Goal: Task Accomplishment & Management: Complete application form

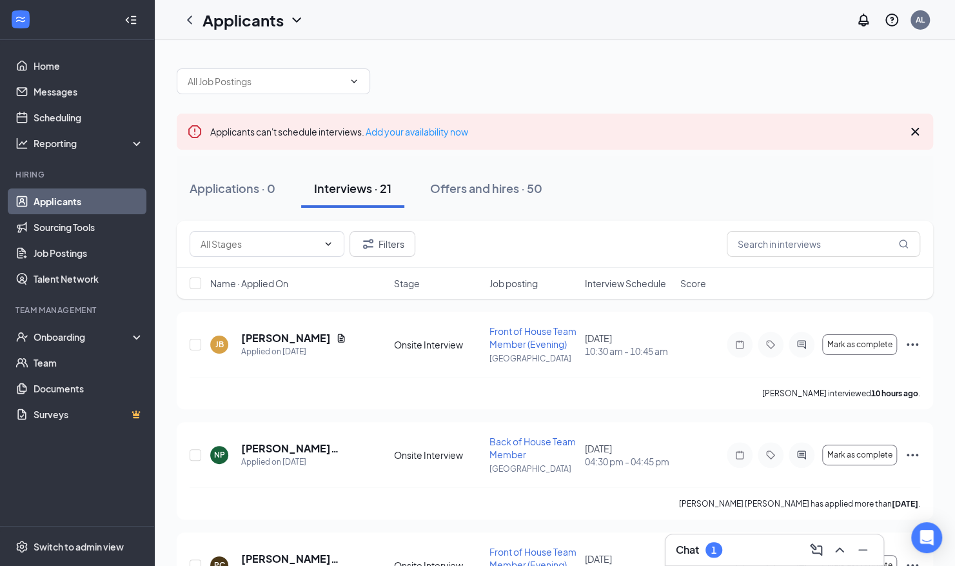
click at [605, 284] on span "Interview Schedule" at bounding box center [625, 283] width 81 height 13
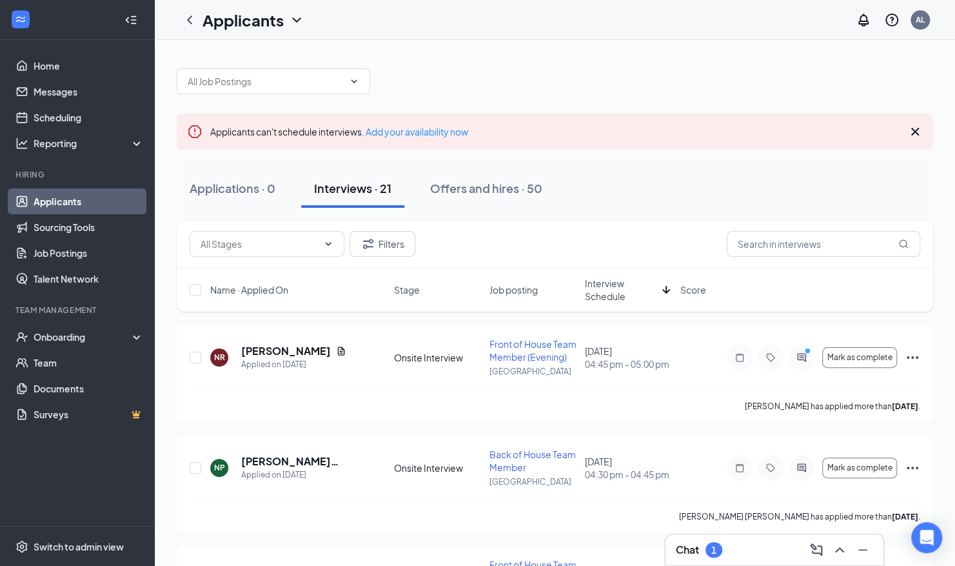
click at [605, 284] on span "Interview Schedule" at bounding box center [621, 290] width 72 height 26
click at [848, 360] on span "Mark as complete" at bounding box center [859, 357] width 65 height 9
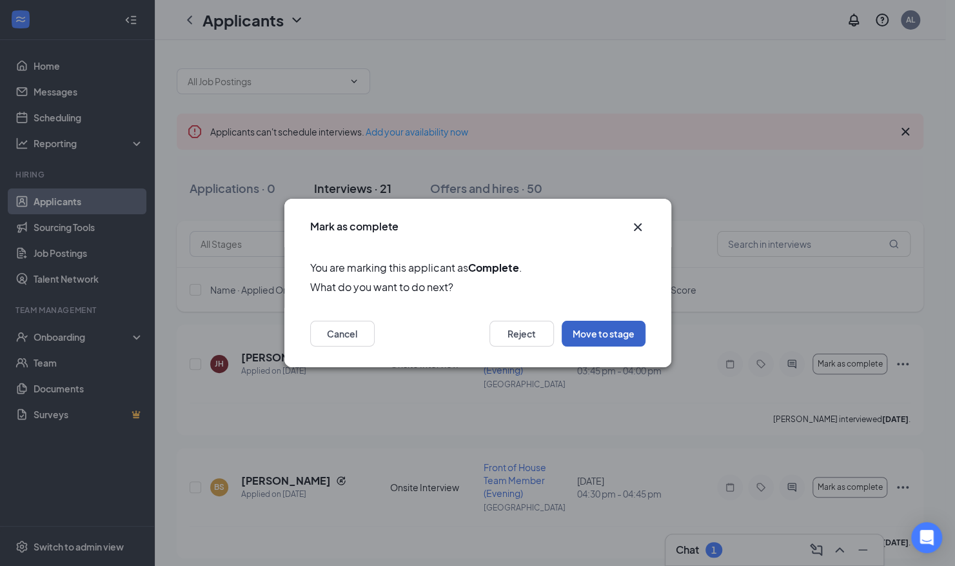
click at [627, 337] on button "Move to stage" at bounding box center [604, 334] width 84 height 26
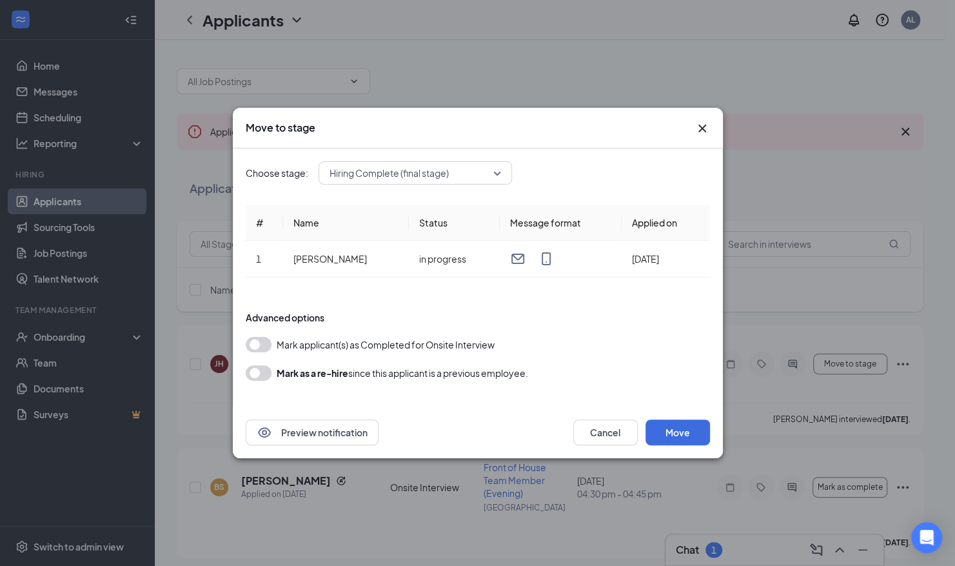
click at [254, 347] on button "button" at bounding box center [259, 344] width 26 height 15
click at [674, 434] on button "Move" at bounding box center [678, 432] width 65 height 26
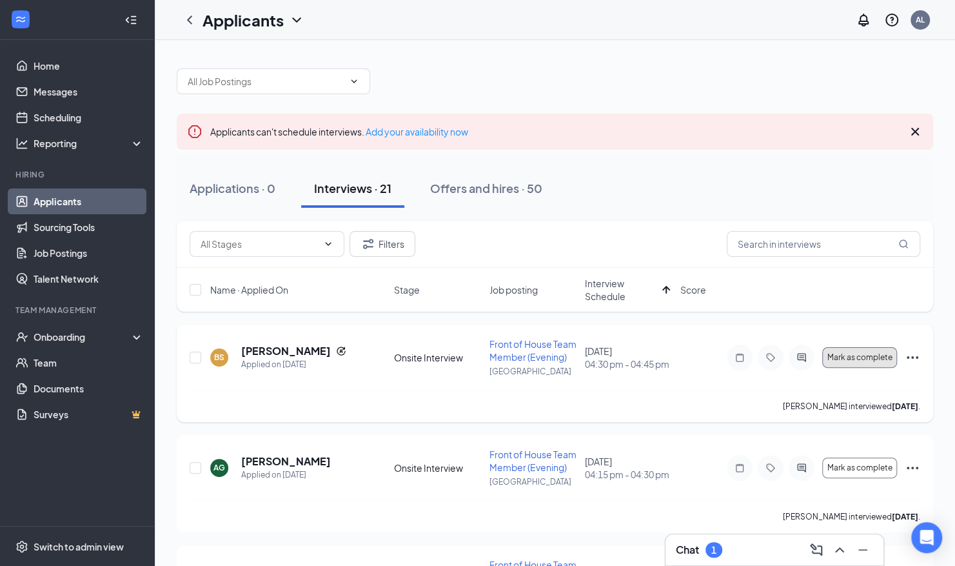
click at [855, 353] on span "Mark as complete" at bounding box center [859, 357] width 65 height 9
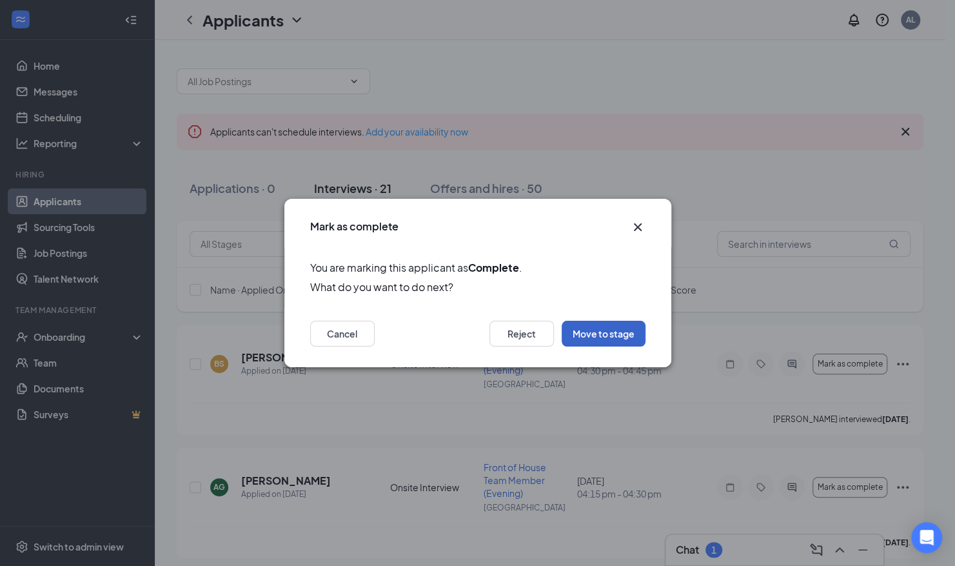
click at [583, 328] on button "Move to stage" at bounding box center [604, 334] width 84 height 26
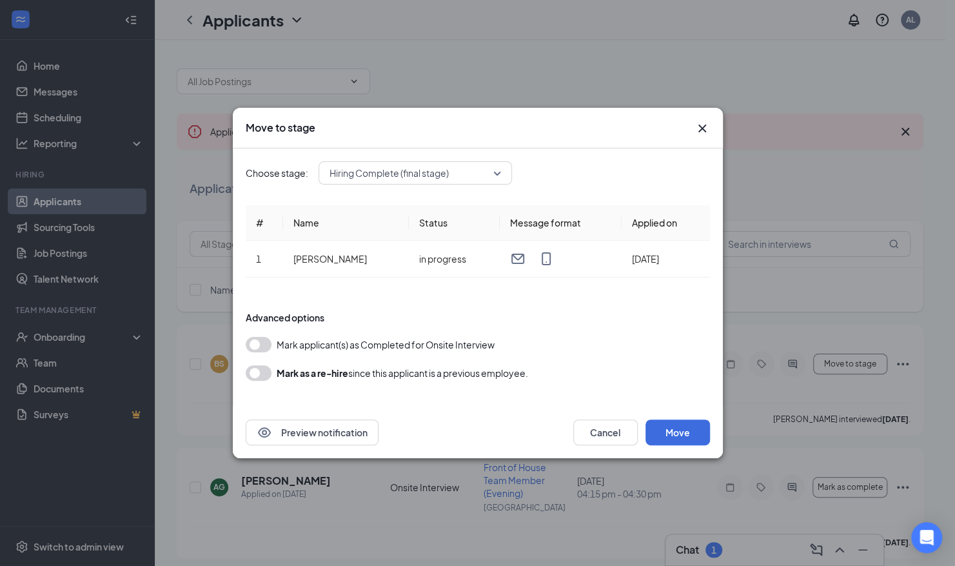
click at [261, 346] on button "button" at bounding box center [259, 344] width 26 height 15
click at [676, 423] on button "Move" at bounding box center [678, 432] width 65 height 26
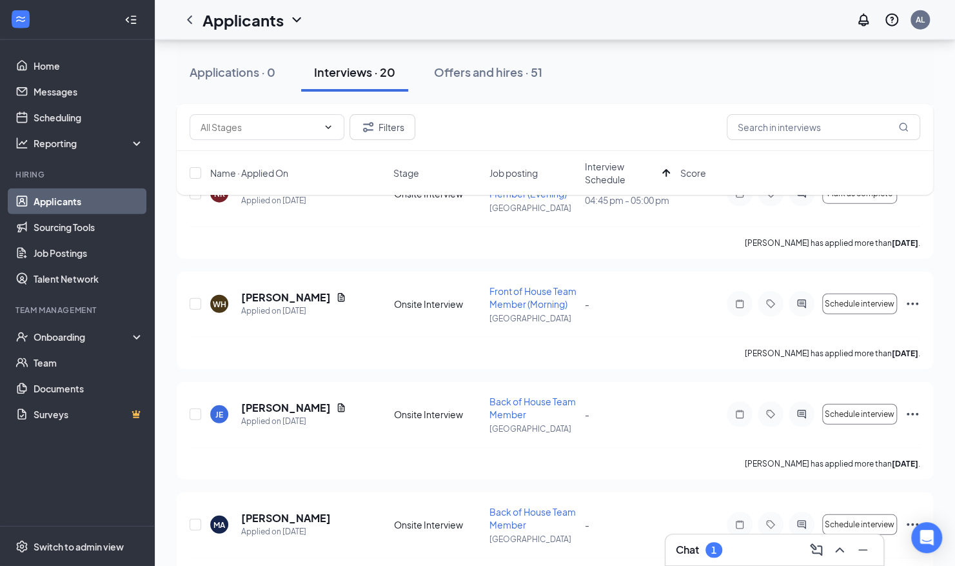
scroll to position [1852, 0]
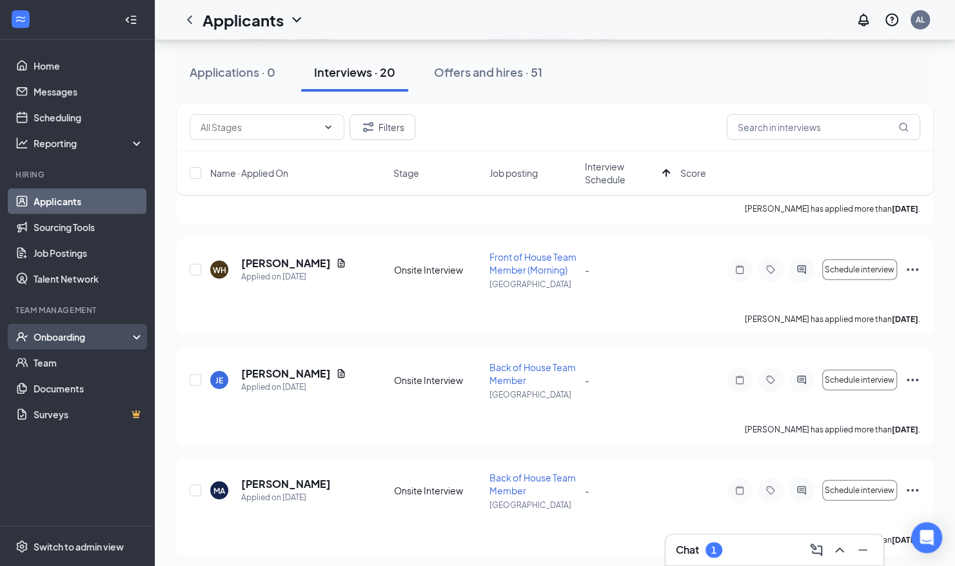
click at [62, 339] on div "Onboarding" at bounding box center [83, 336] width 99 height 13
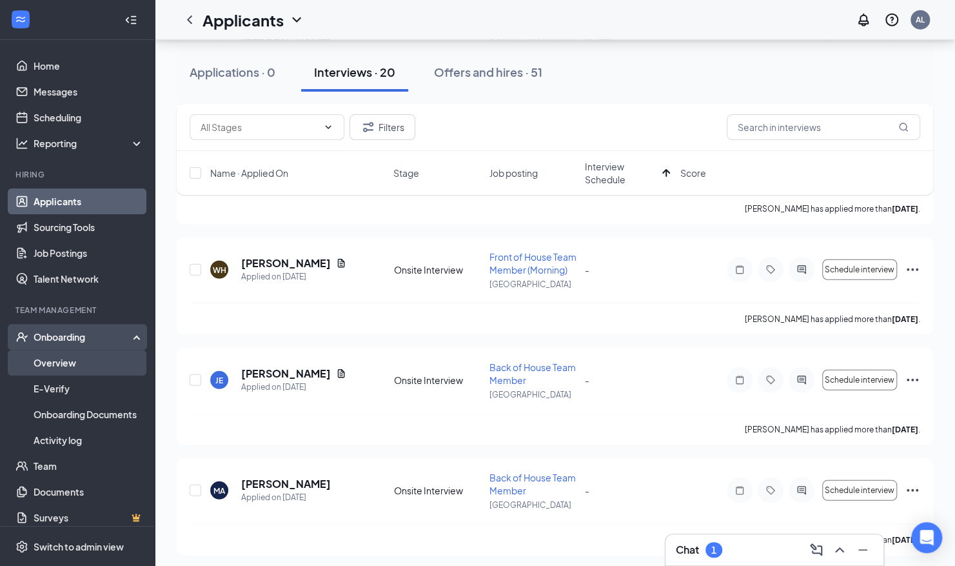
click at [53, 363] on link "Overview" at bounding box center [89, 363] width 110 height 26
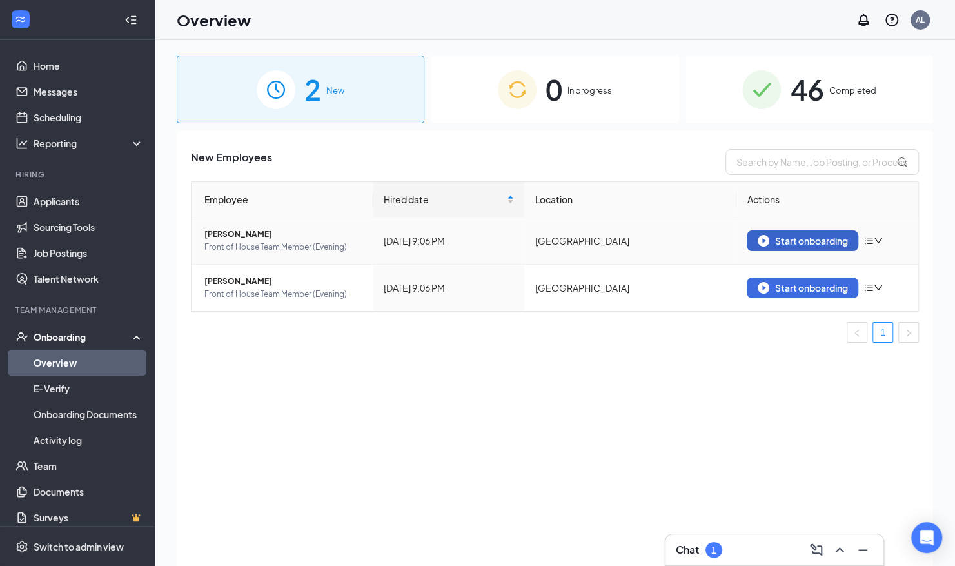
click at [795, 244] on div "Start onboarding" at bounding box center [803, 241] width 90 height 12
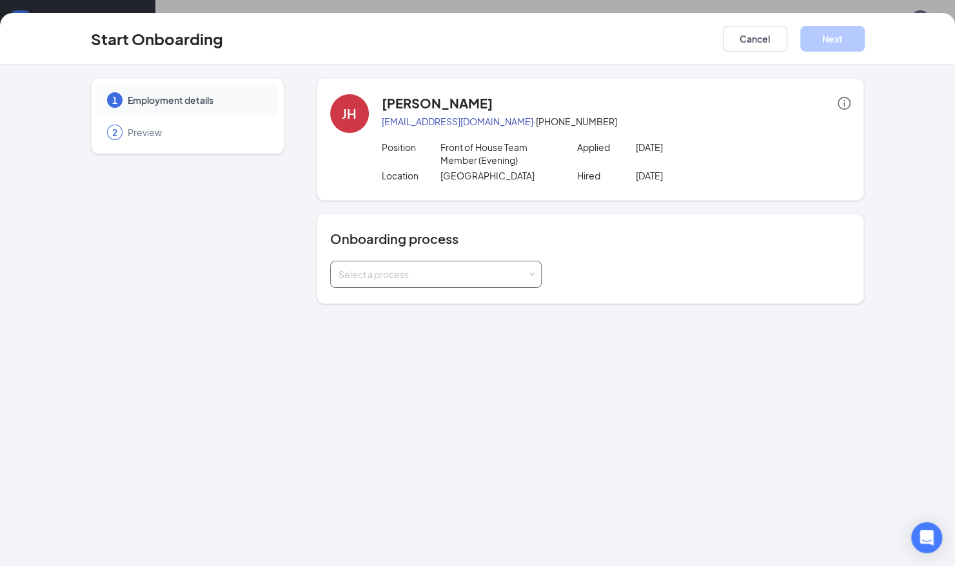
click at [411, 279] on div "Select a process" at bounding box center [433, 274] width 189 height 13
click at [412, 309] on li "Team Member Onboarding" at bounding box center [435, 300] width 212 height 23
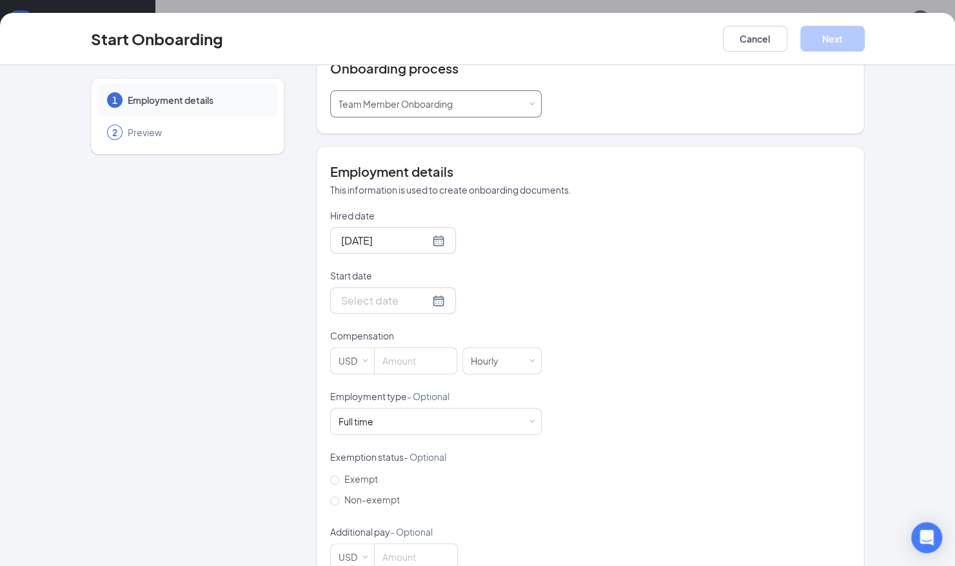
scroll to position [201, 0]
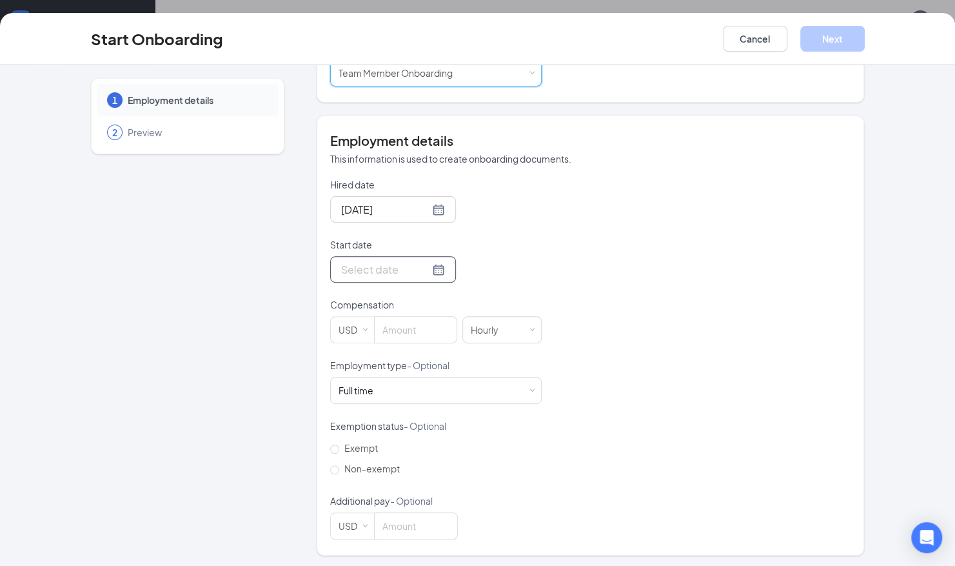
click at [418, 267] on div at bounding box center [393, 269] width 104 height 16
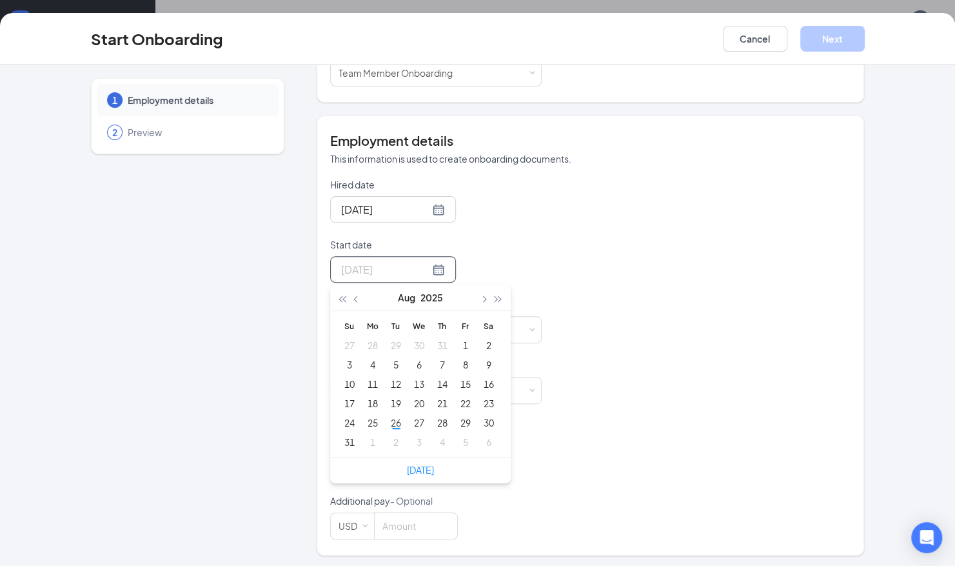
type input "[DATE]"
click at [481, 296] on span "button" at bounding box center [484, 299] width 6 height 6
type input "[DATE]"
click at [369, 363] on div "8" at bounding box center [372, 364] width 15 height 15
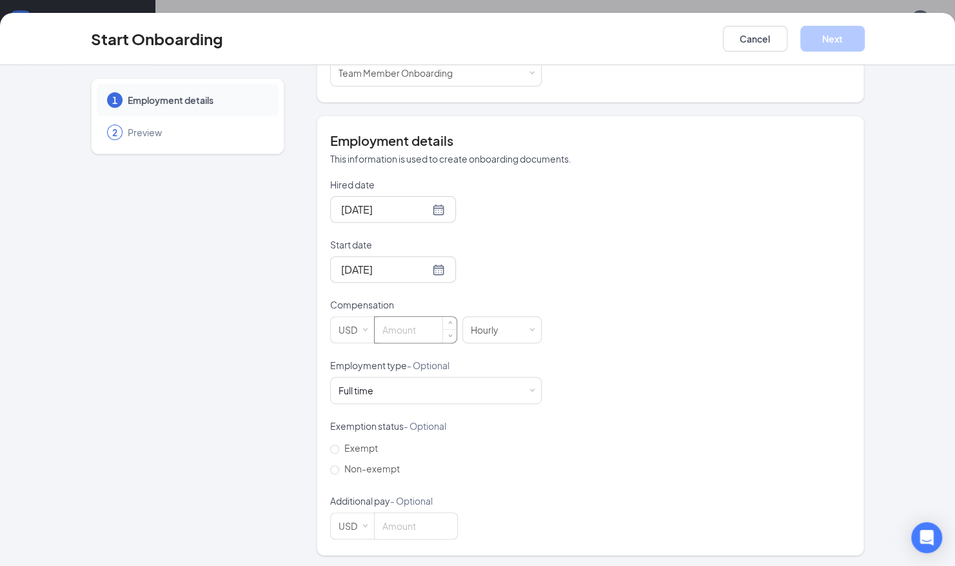
click at [414, 332] on input at bounding box center [416, 330] width 82 height 26
type input "15"
click at [437, 392] on div "Full time Works 30+ hours per week and is reasonably expected to work" at bounding box center [436, 390] width 195 height 26
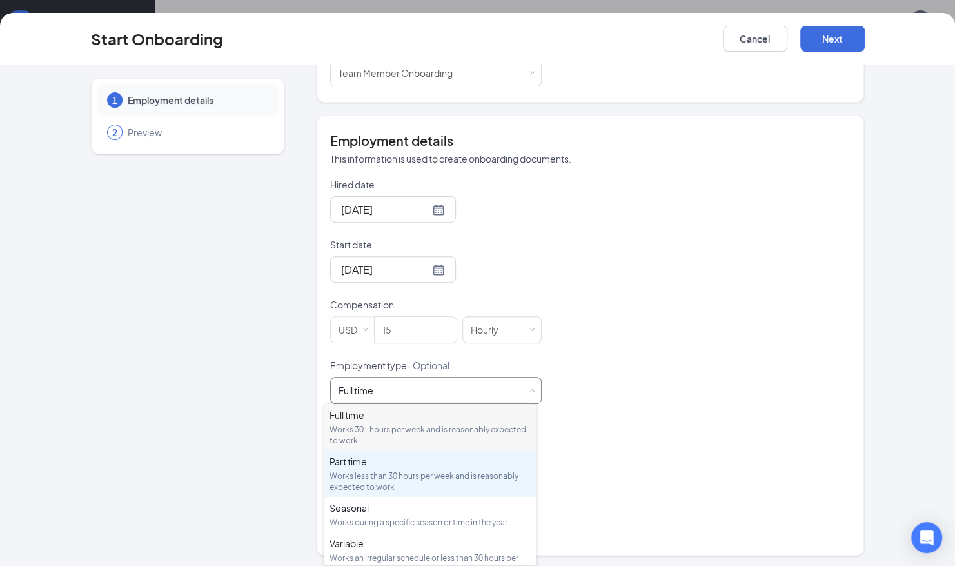
click at [445, 468] on div "Part time Works less than 30 hours per week and is reasonably expected to work" at bounding box center [430, 473] width 201 height 37
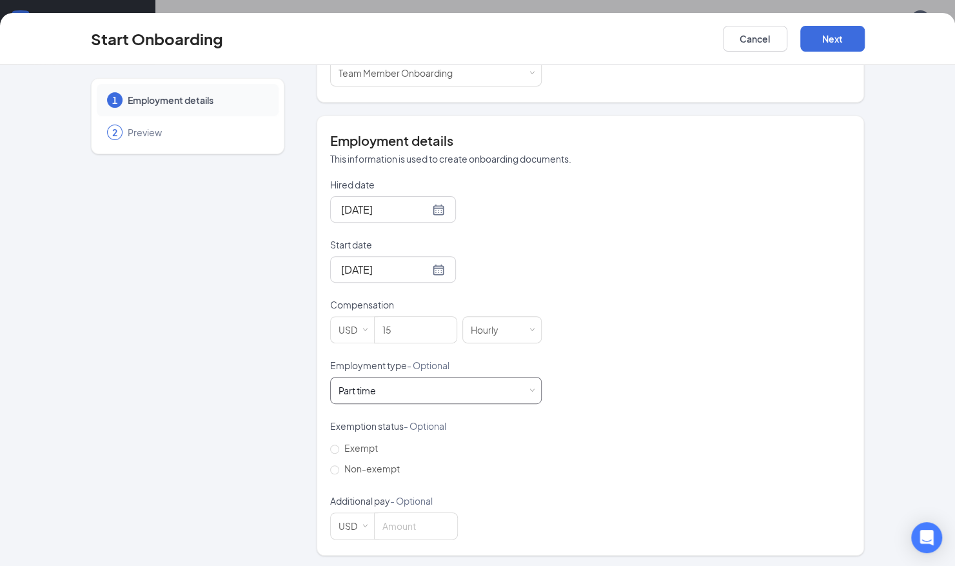
scroll to position [58, 0]
click at [330, 466] on input "Non-exempt" at bounding box center [334, 469] width 9 height 9
radio input "true"
click at [831, 37] on button "Next" at bounding box center [833, 39] width 65 height 26
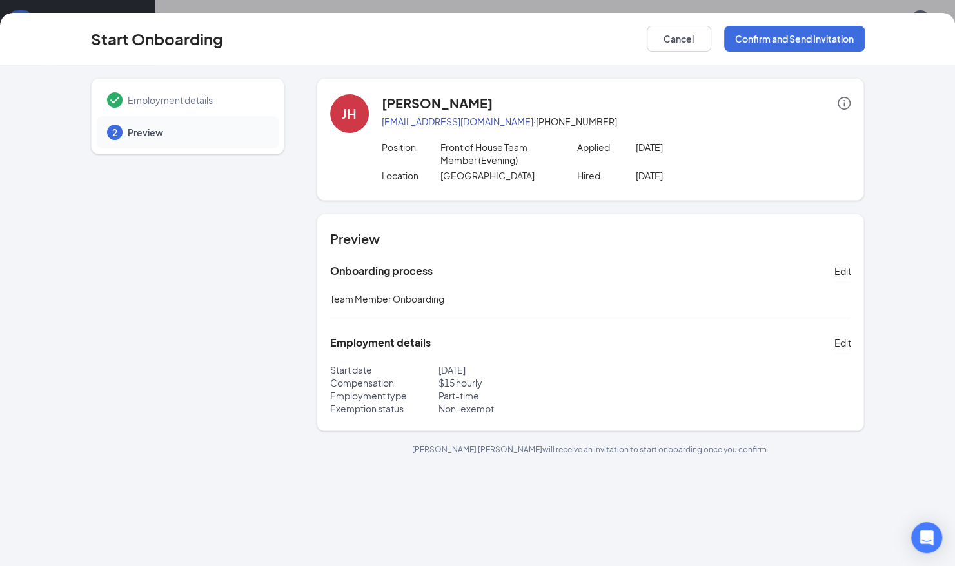
scroll to position [0, 0]
click at [836, 43] on button "Confirm and Send Invitation" at bounding box center [794, 39] width 141 height 26
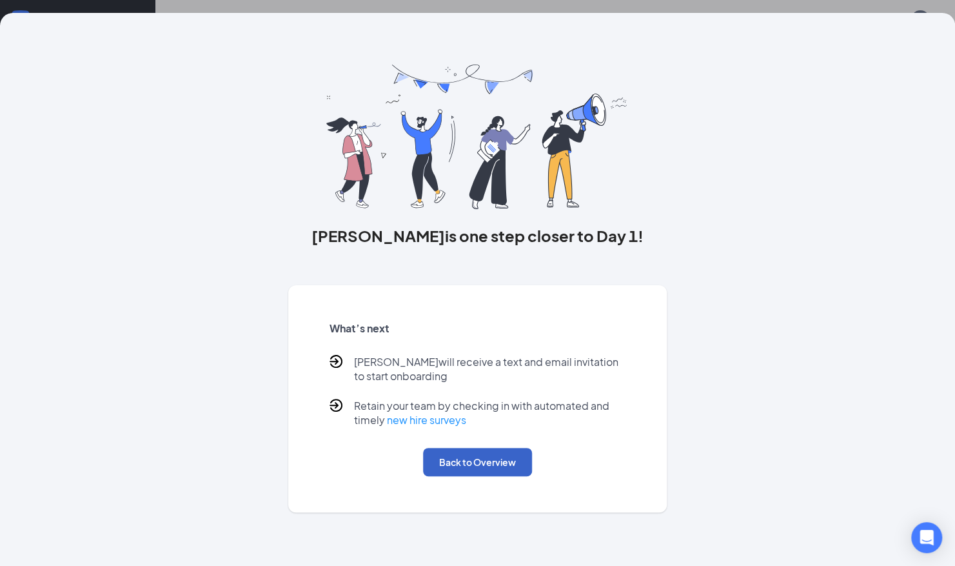
click at [488, 460] on button "Back to Overview" at bounding box center [477, 462] width 109 height 28
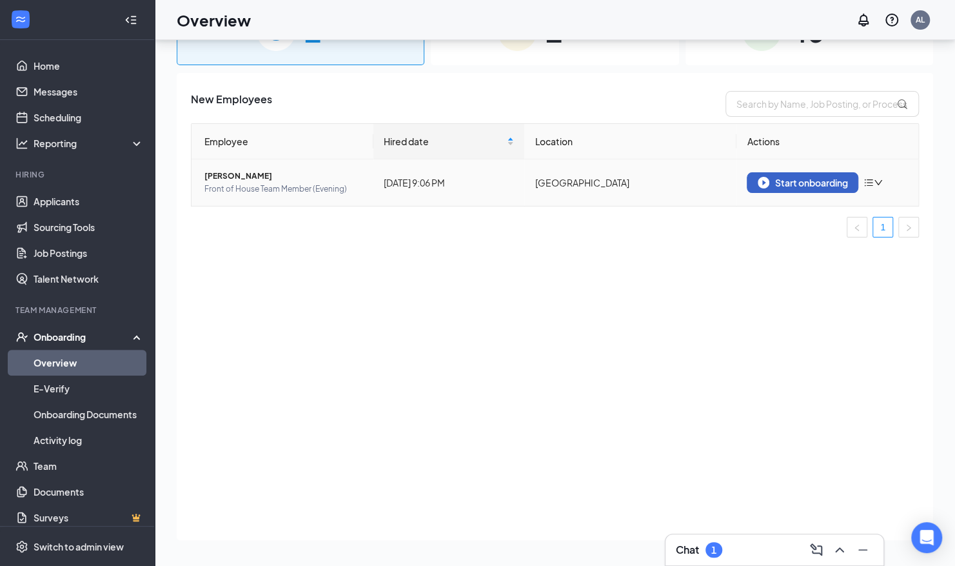
click at [782, 187] on div "Start onboarding" at bounding box center [803, 183] width 90 height 12
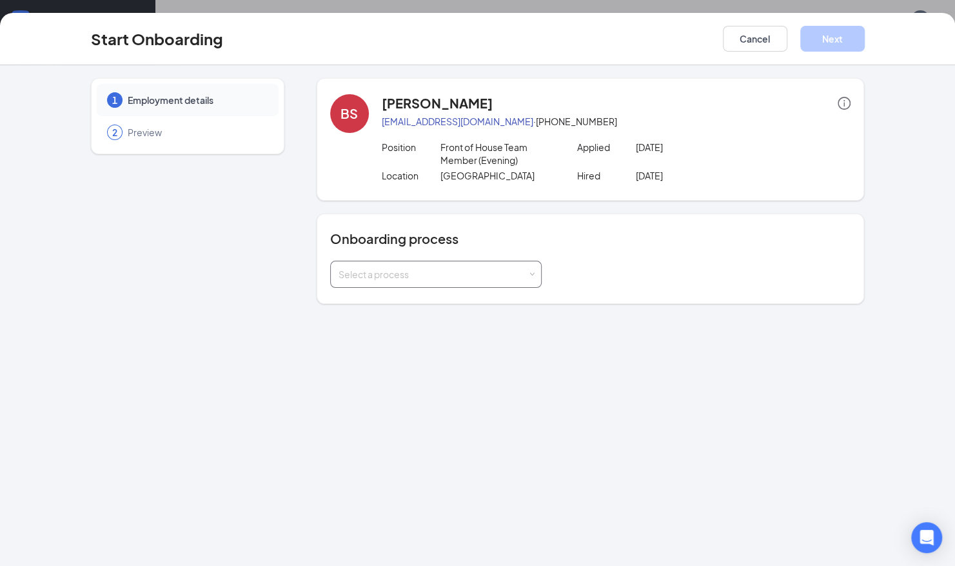
click at [537, 277] on div "Select a process" at bounding box center [436, 274] width 212 height 27
click at [463, 304] on li "Team Member Onboarding" at bounding box center [435, 300] width 212 height 23
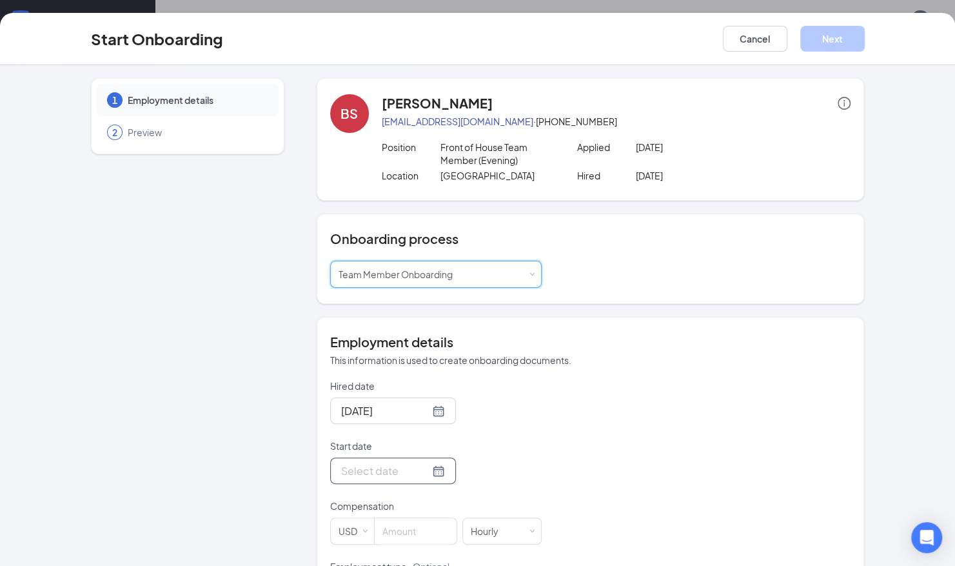
click at [423, 463] on div at bounding box center [393, 471] width 104 height 16
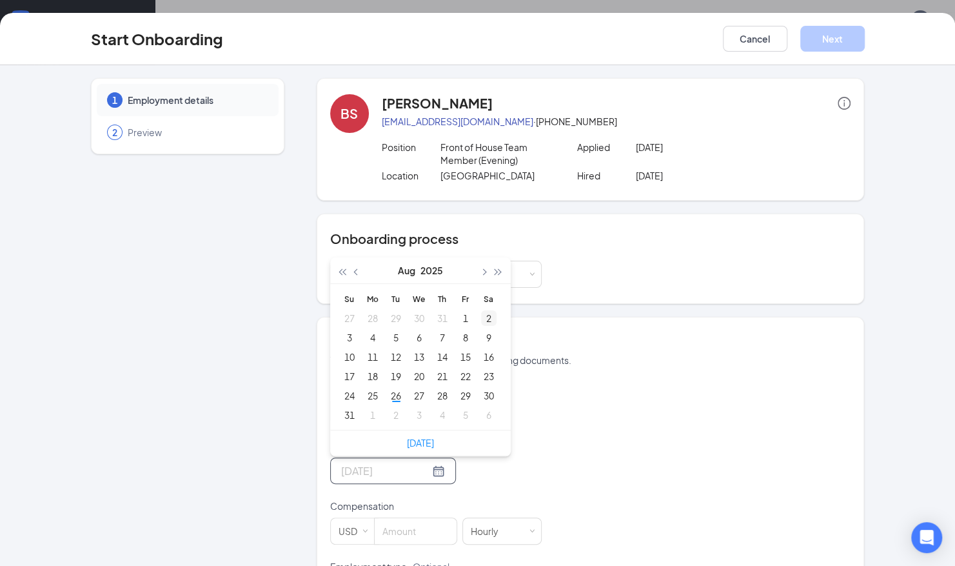
type input "[DATE]"
click at [494, 273] on button "button" at bounding box center [498, 270] width 14 height 26
type input "[DATE]"
click at [340, 270] on span "button" at bounding box center [342, 272] width 6 height 6
click at [481, 271] on span "button" at bounding box center [484, 272] width 6 height 6
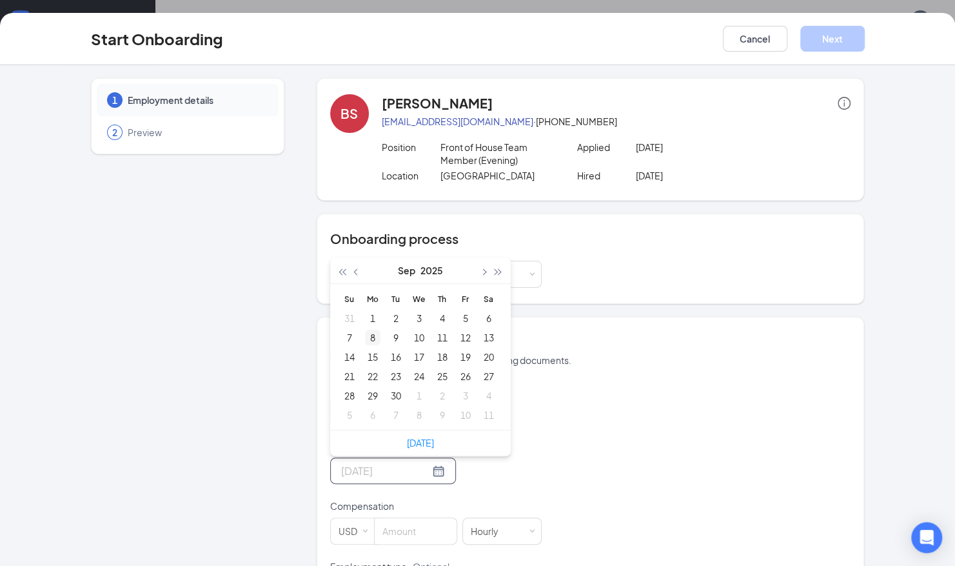
type input "[DATE]"
click at [366, 335] on div "8" at bounding box center [372, 337] width 15 height 15
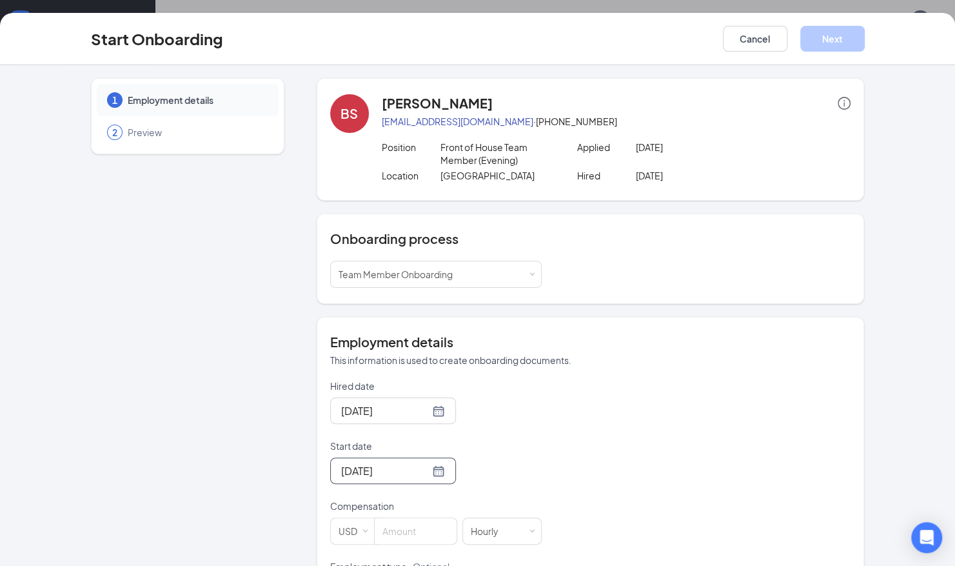
scroll to position [201, 0]
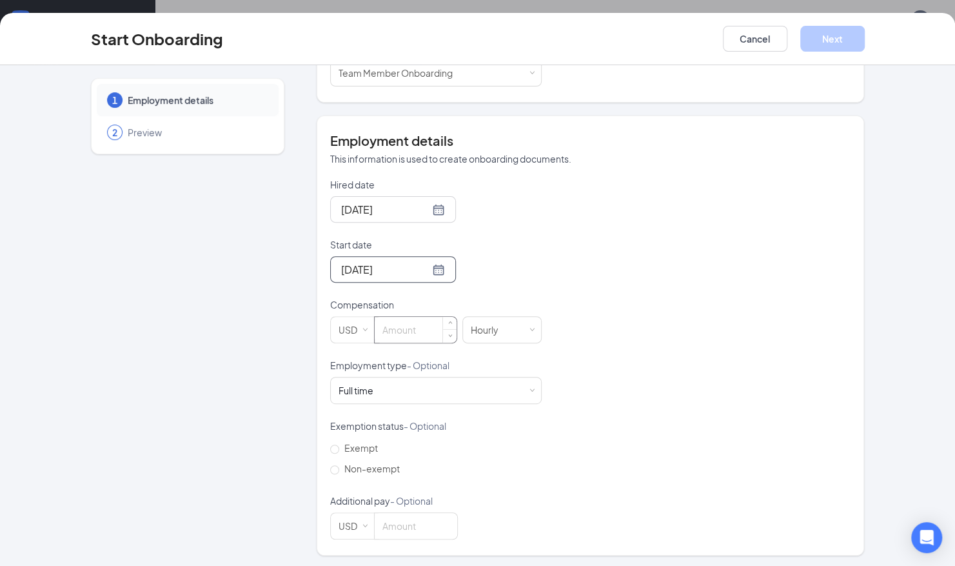
click at [405, 332] on input at bounding box center [416, 330] width 82 height 26
type input "15"
click at [600, 372] on div "Hired date [DATE] Start date [DATE] [DATE] Su Mo Tu We Th Fr Sa 31 1 2 3 4 5 6 …" at bounding box center [590, 358] width 521 height 361
click at [524, 395] on div "Full time Works 30+ hours per week and is reasonably expected to work" at bounding box center [436, 390] width 195 height 26
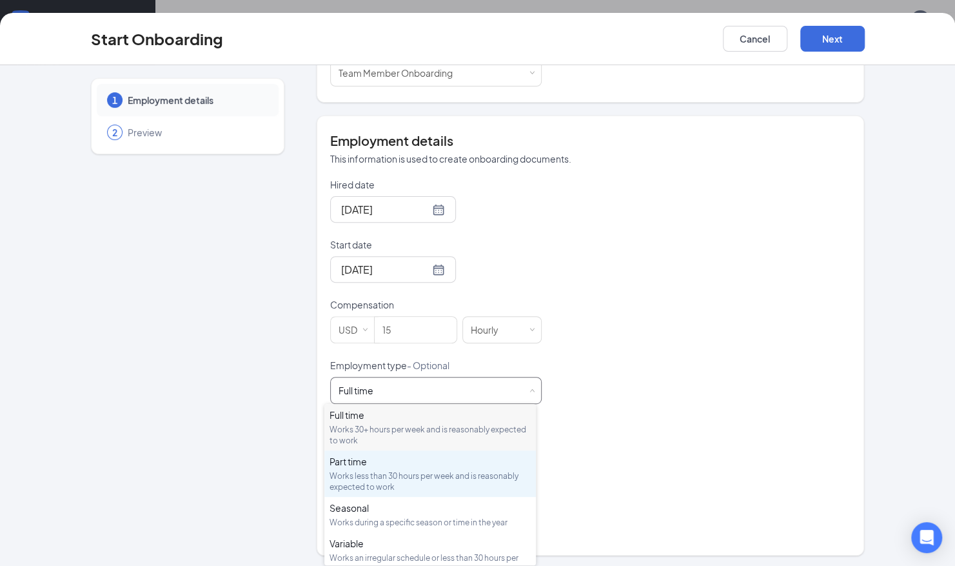
click at [459, 461] on div "Part time" at bounding box center [430, 461] width 201 height 13
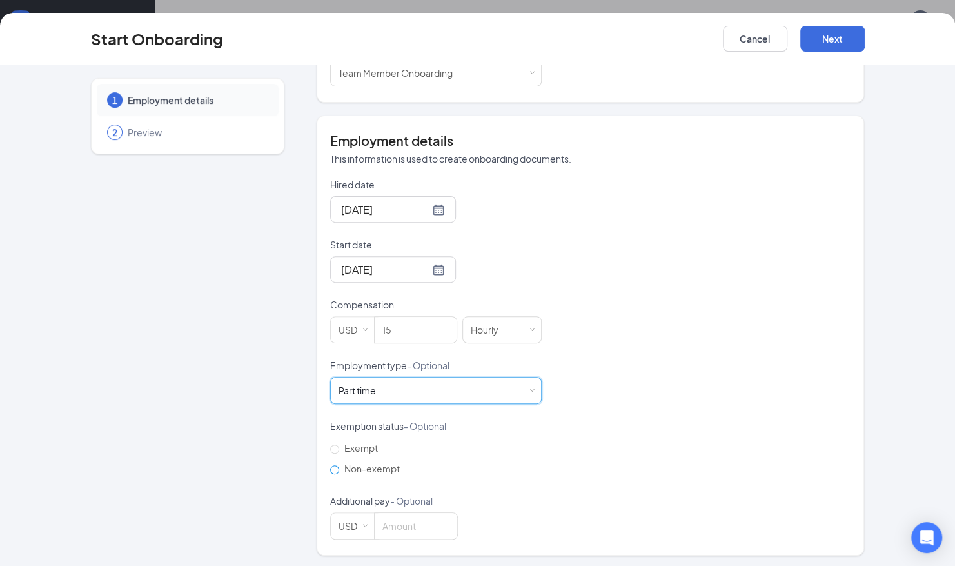
click at [331, 465] on input "Non-exempt" at bounding box center [334, 469] width 9 height 9
radio input "true"
click at [823, 34] on button "Next" at bounding box center [833, 39] width 65 height 26
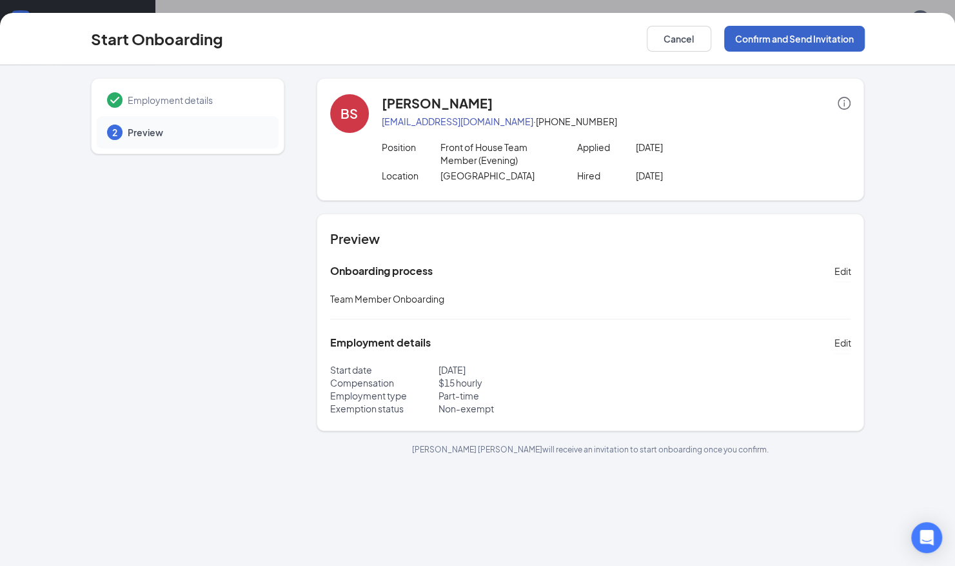
click at [807, 49] on button "Confirm and Send Invitation" at bounding box center [794, 39] width 141 height 26
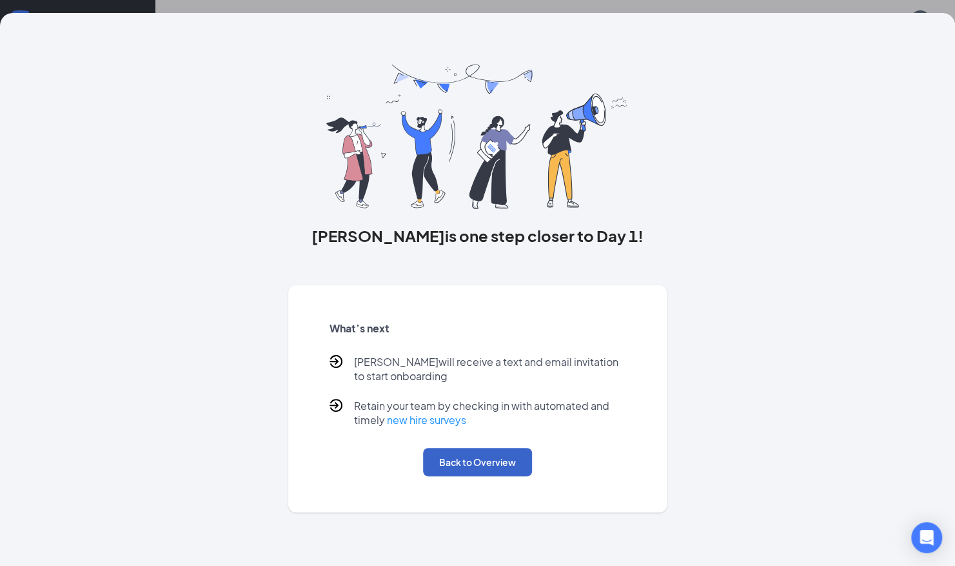
click at [498, 450] on button "Back to Overview" at bounding box center [477, 462] width 109 height 28
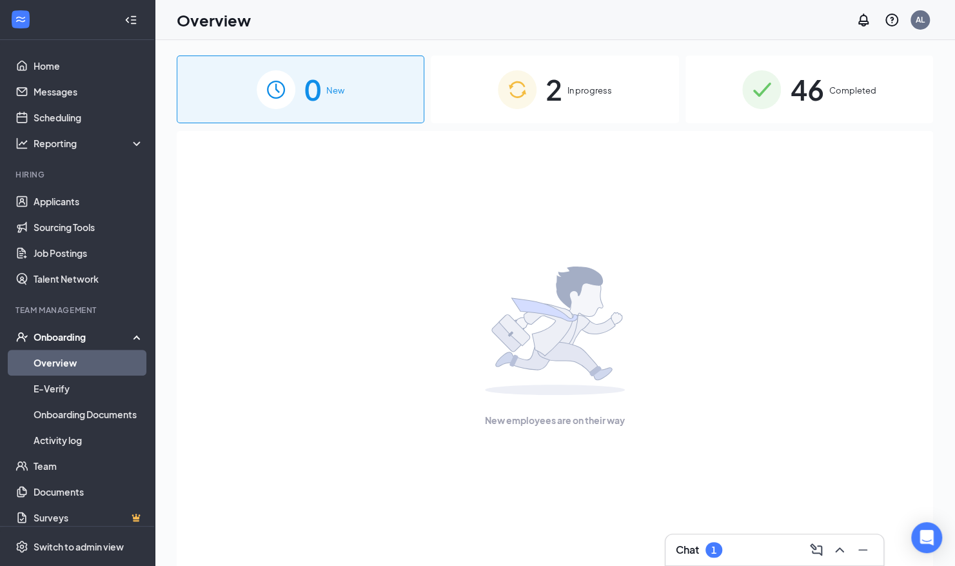
click at [599, 103] on div "2 In progress" at bounding box center [555, 89] width 248 height 68
